Goal: Transaction & Acquisition: Purchase product/service

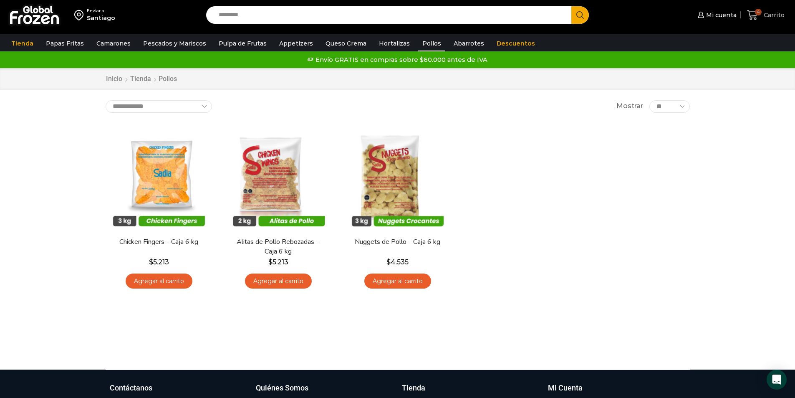
click at [755, 16] on icon at bounding box center [752, 15] width 11 height 11
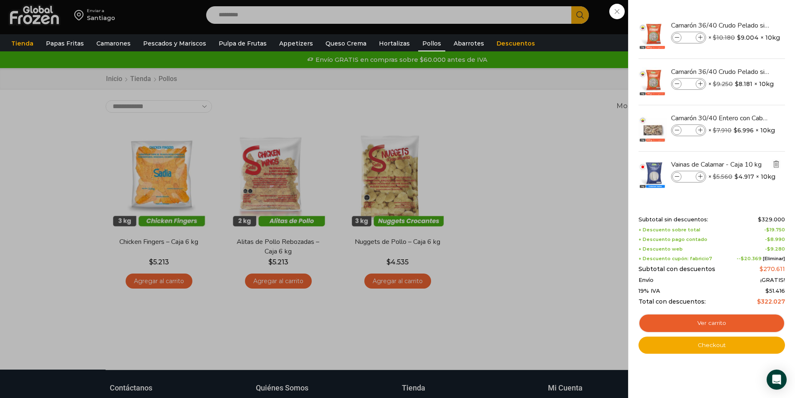
click at [778, 165] on img "Eliminar Vainas de Calamar - Caja 10 kg del carrito" at bounding box center [777, 164] width 8 height 8
click at [778, 117] on img "Eliminar Camarón 30/40 Entero con Cabeza y Cola - Super Prime - Caja 10 kg del …" at bounding box center [777, 118] width 8 height 8
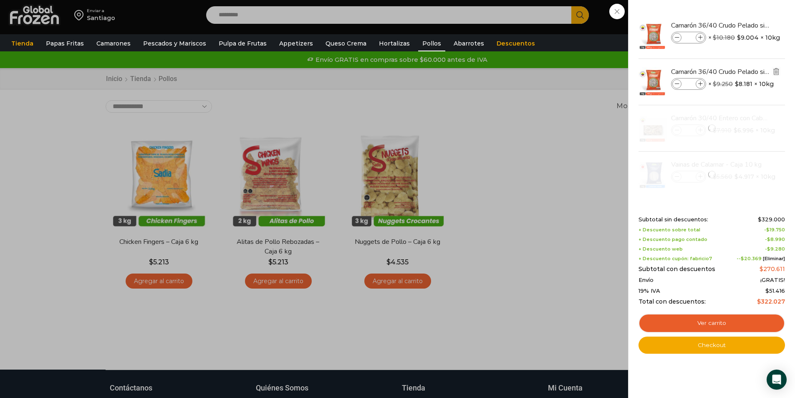
click at [776, 74] on img "Eliminar Camarón 36/40 Crudo Pelado sin Vena - Silver - Caja 10 kg del carrito" at bounding box center [777, 72] width 8 height 8
click at [776, 28] on img "Eliminar Camarón 36/40 Crudo Pelado sin Vena - Gold - Caja 10 kg del carrito" at bounding box center [777, 25] width 8 height 8
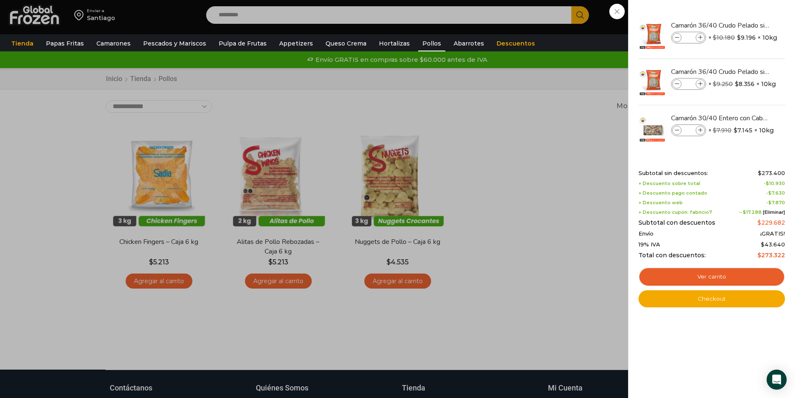
click at [745, 13] on div "3 Carrito 3 3 Shopping Cart *" at bounding box center [766, 15] width 42 height 20
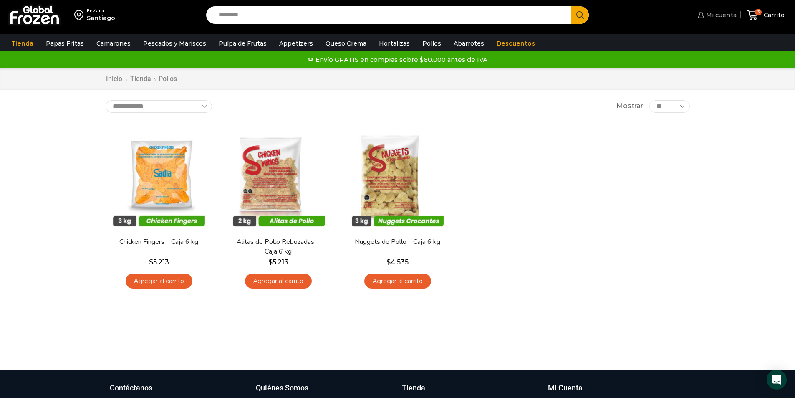
click at [710, 15] on span "Mi cuenta" at bounding box center [720, 15] width 33 height 8
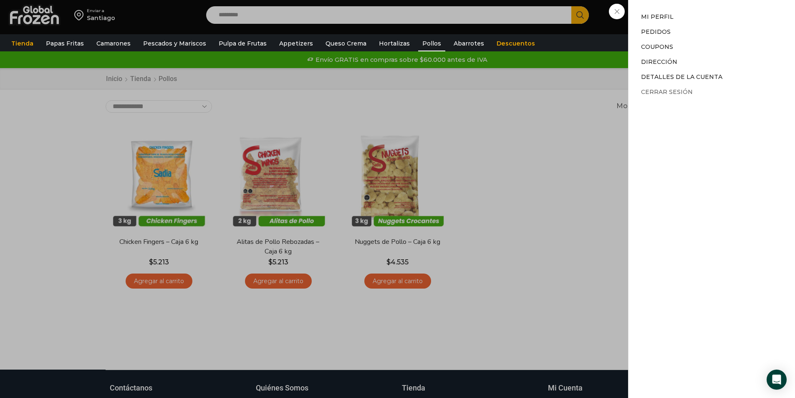
click at [669, 91] on link "Cerrar sesión" at bounding box center [667, 92] width 52 height 8
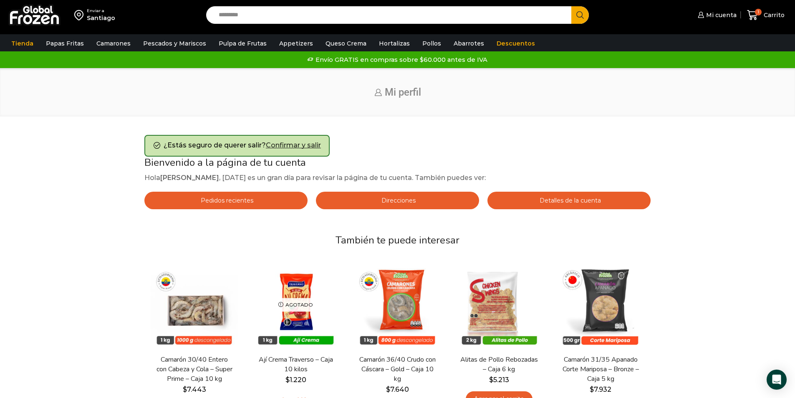
drag, startPoint x: 313, startPoint y: 147, endPoint x: 532, endPoint y: 207, distance: 226.7
click at [313, 146] on link "Confirmar y salir" at bounding box center [293, 145] width 55 height 8
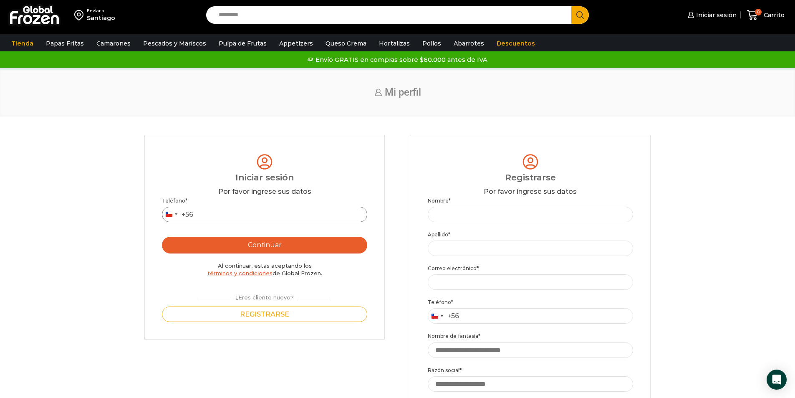
click at [305, 219] on input "Teléfono *" at bounding box center [264, 214] width 205 height 15
paste input "**********"
click at [209, 213] on input "**********" at bounding box center [264, 214] width 205 height 15
click at [174, 216] on div "No country selected" at bounding box center [171, 214] width 18 height 15
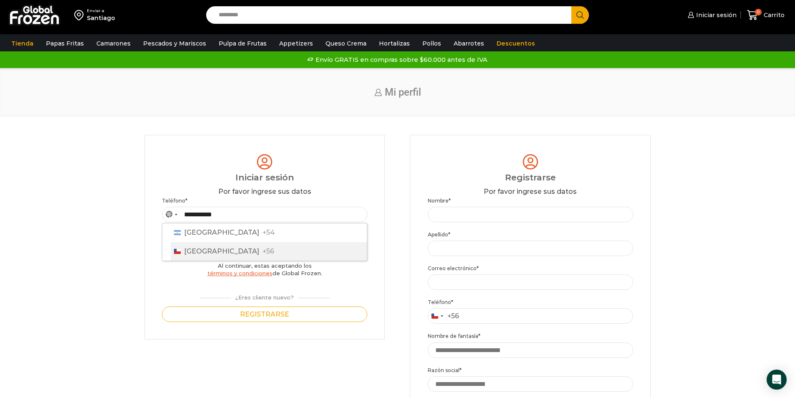
click at [180, 253] on div "List of countries" at bounding box center [177, 251] width 7 height 5
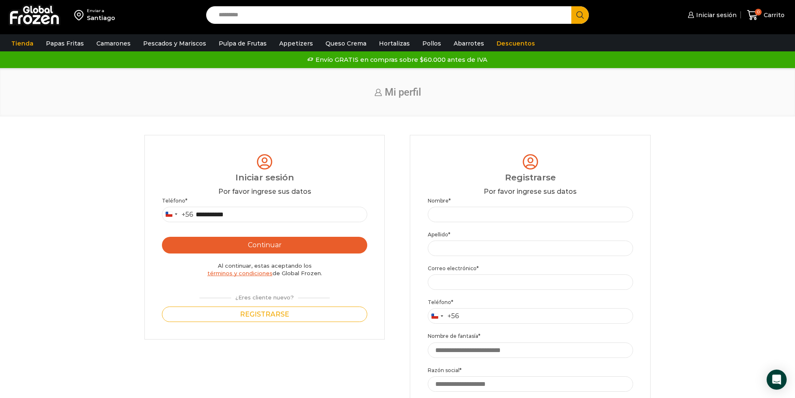
click at [221, 250] on button "Continuar" at bounding box center [264, 245] width 205 height 17
drag, startPoint x: 202, startPoint y: 213, endPoint x: 209, endPoint y: 215, distance: 6.7
click at [203, 213] on input "**********" at bounding box center [264, 214] width 205 height 15
click at [217, 214] on input "**********" at bounding box center [264, 214] width 205 height 15
type input "*********"
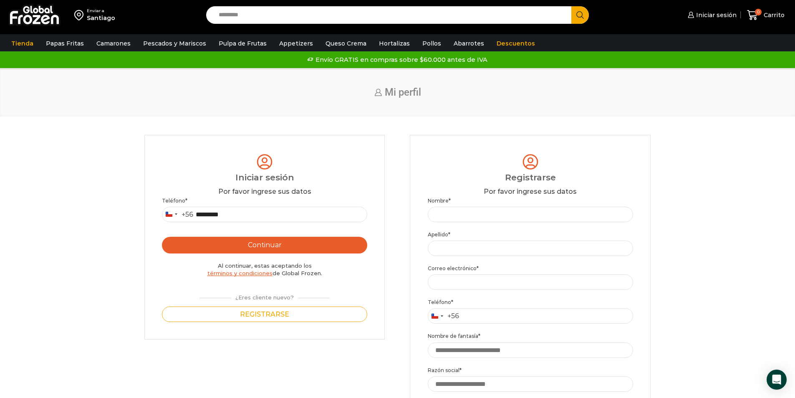
click at [273, 250] on button "Continuar" at bounding box center [264, 245] width 205 height 17
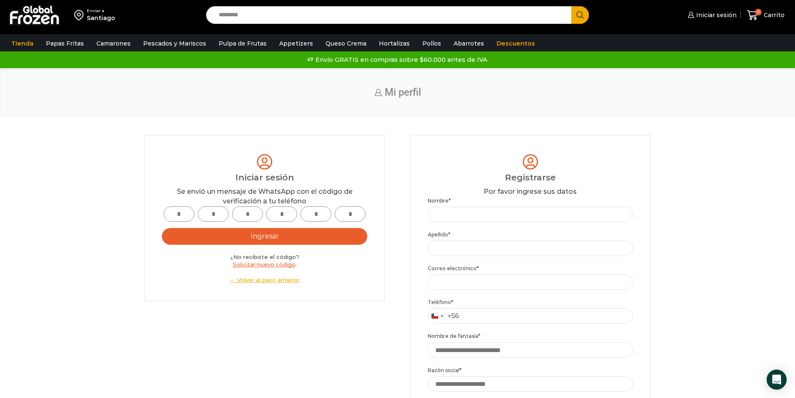
click at [180, 220] on input "text" at bounding box center [179, 213] width 31 height 15
type input "*"
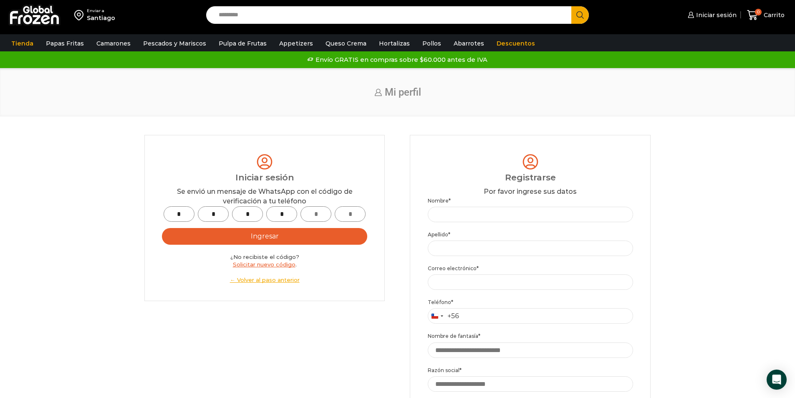
type input "*"
click at [308, 243] on button "Ingresar" at bounding box center [264, 236] width 205 height 17
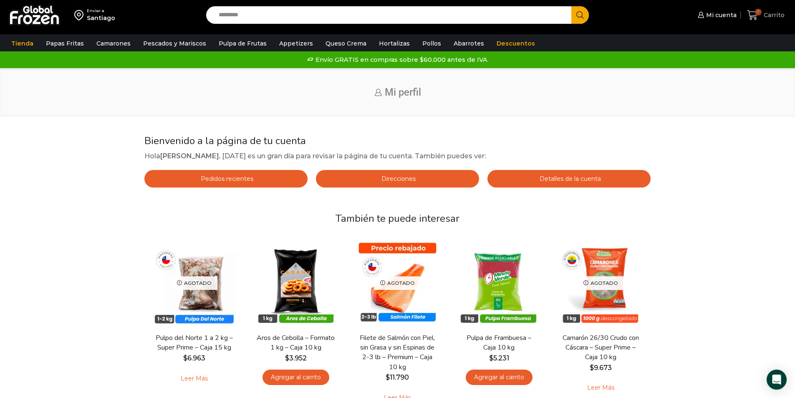
click at [764, 16] on span "Carrito" at bounding box center [773, 15] width 23 height 8
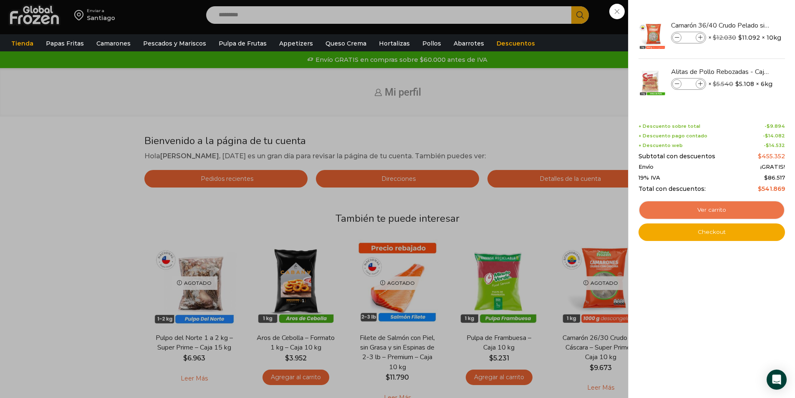
click at [708, 212] on link "Ver carrito" at bounding box center [712, 209] width 146 height 19
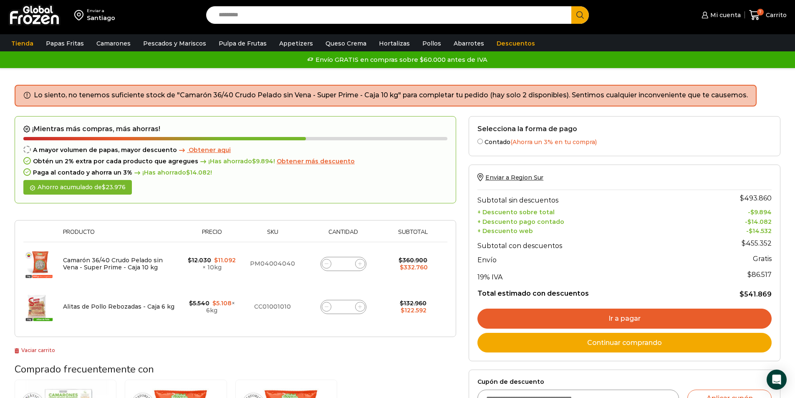
click at [349, 266] on input "*" at bounding box center [344, 264] width 12 height 12
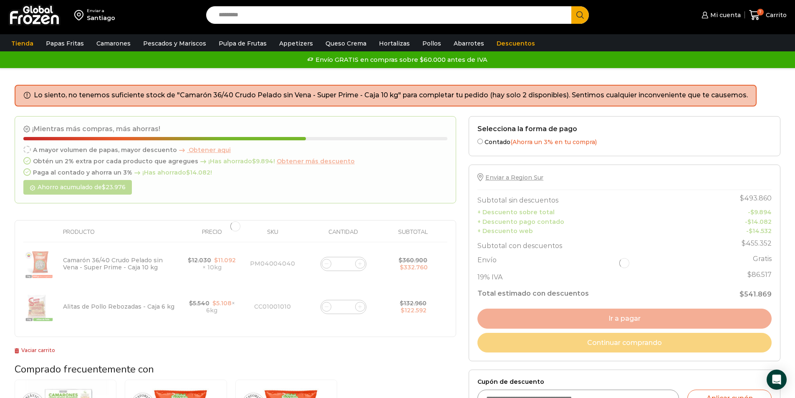
type input "*"
click at [381, 344] on div "¡Mientras más compras, más ahorras! A mayor volumen de papas, mayor descuento O…" at bounding box center [236, 235] width 442 height 239
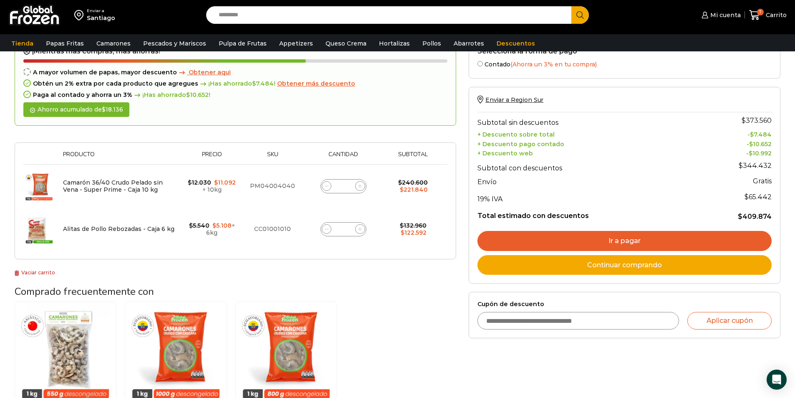
scroll to position [85, 0]
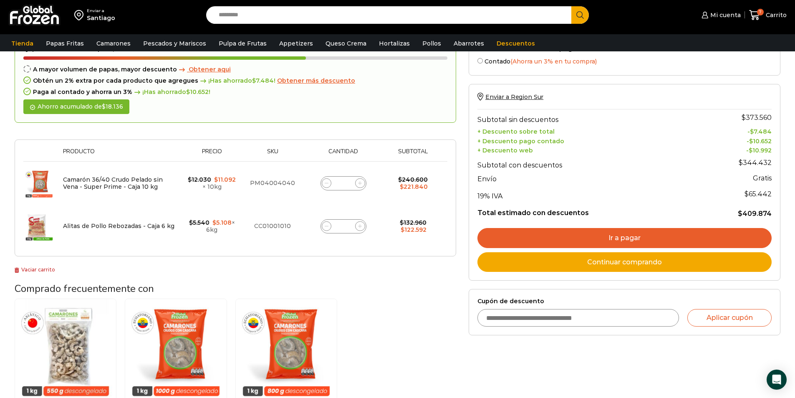
click at [546, 321] on input "Cupón de descuento" at bounding box center [578, 318] width 202 height 18
click at [546, 316] on input "Cupón de descuento" at bounding box center [578, 318] width 202 height 18
type input "*********"
click at [699, 318] on button "Aplicar cupón" at bounding box center [729, 318] width 84 height 18
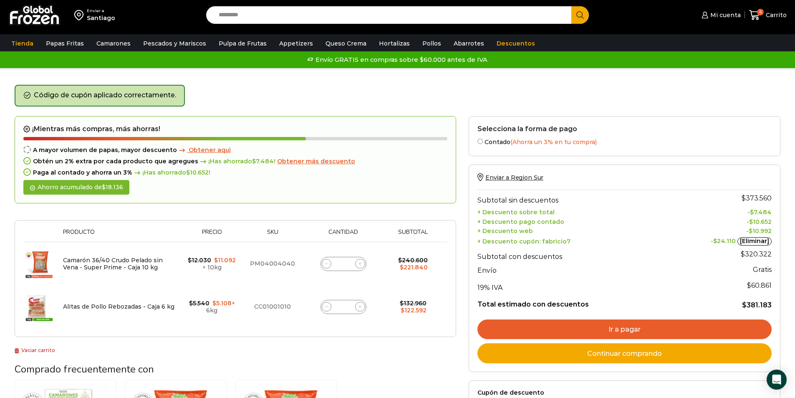
click at [175, 318] on td "Alitas de Pollo Rebozadas - Caja 6 kg" at bounding box center [120, 306] width 123 height 43
click at [349, 264] on input "*" at bounding box center [344, 264] width 12 height 12
type input "*"
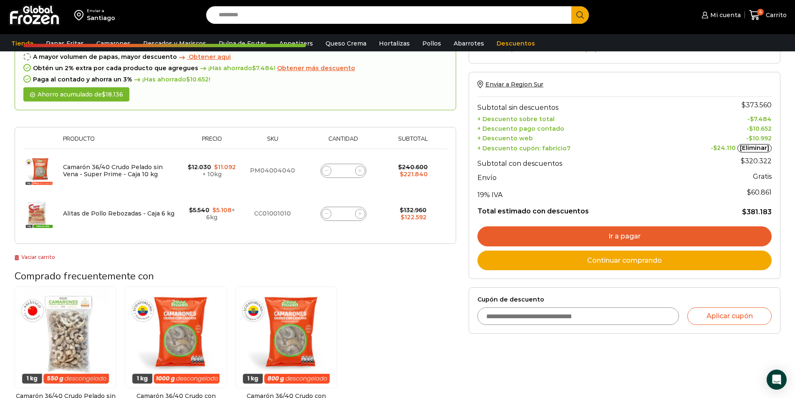
scroll to position [83, 0]
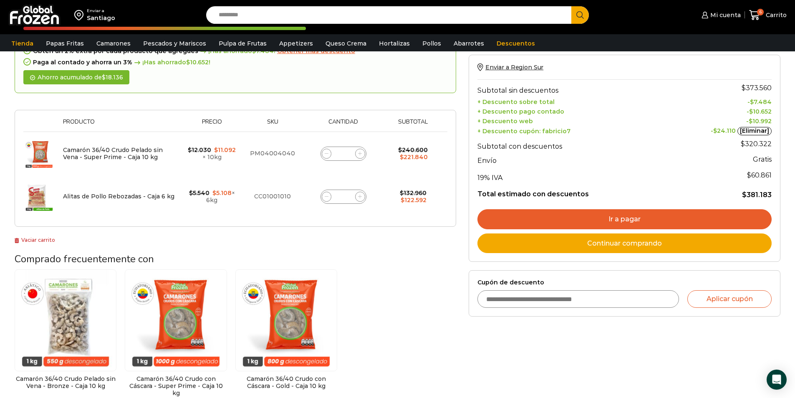
click at [612, 222] on link "Ir a pagar" at bounding box center [624, 219] width 294 height 20
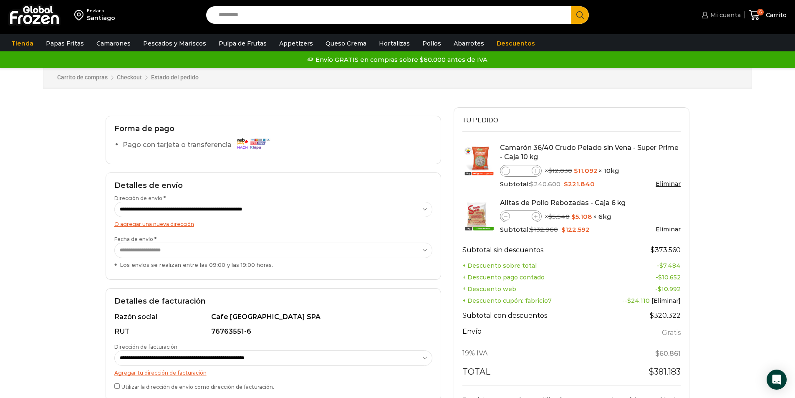
click at [721, 15] on span "Mi cuenta" at bounding box center [724, 15] width 33 height 8
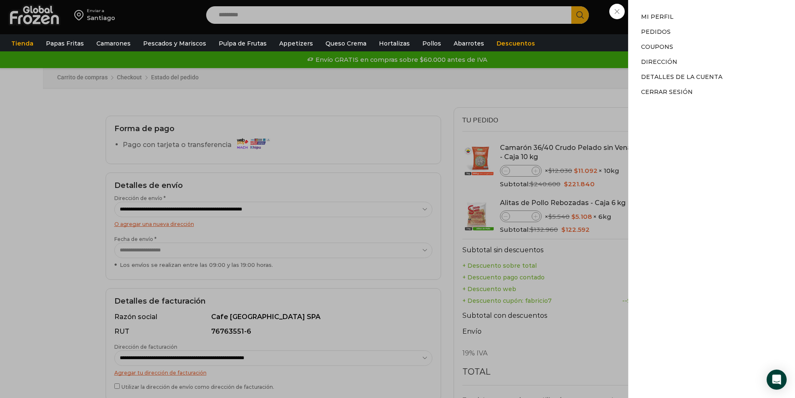
click at [700, 23] on div "Mi cuenta Mi cuenta Mi perfil Pedidos Descargas Coupons Dirección Detalles de l…" at bounding box center [720, 15] width 41 height 17
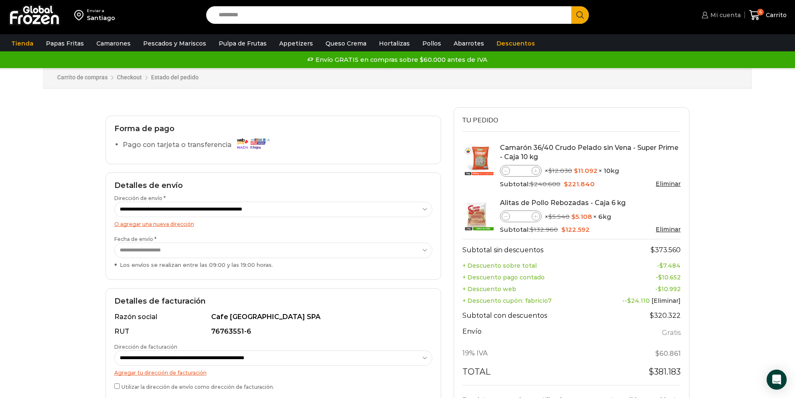
click at [719, 16] on span "Mi cuenta" at bounding box center [724, 15] width 33 height 8
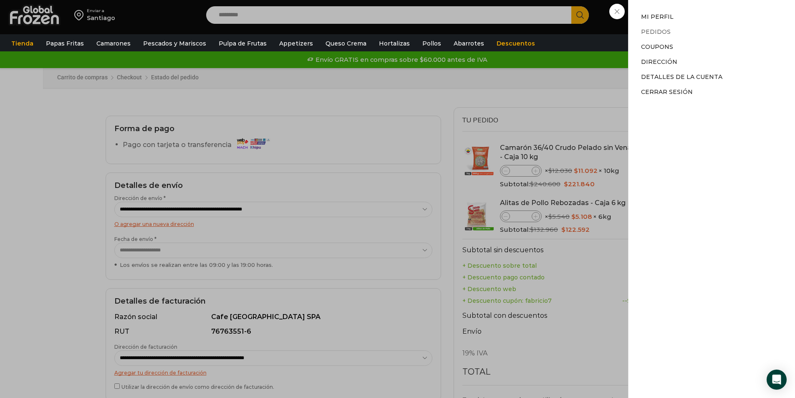
click at [650, 33] on link "Pedidos" at bounding box center [656, 32] width 30 height 8
